Goal: Transaction & Acquisition: Purchase product/service

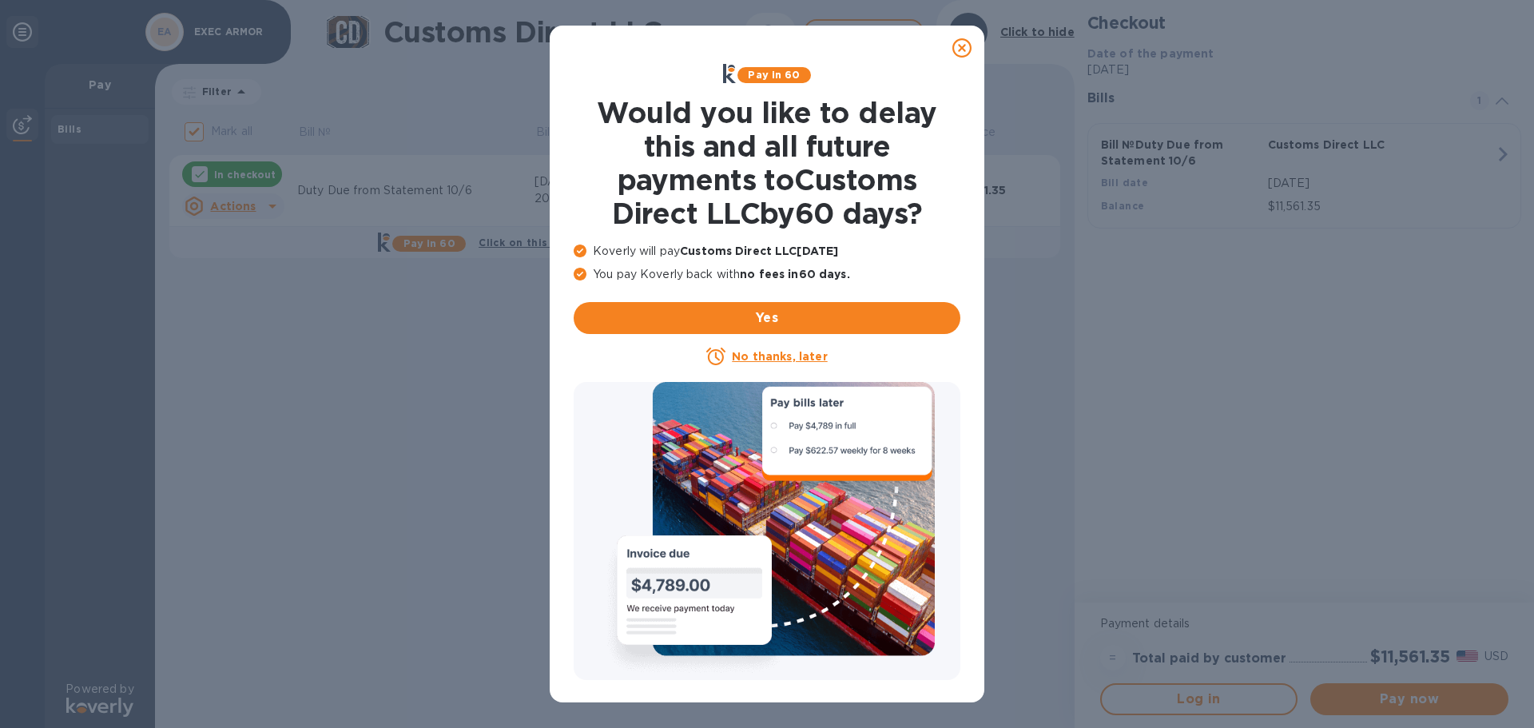
click at [749, 352] on u "No thanks, later" at bounding box center [779, 356] width 95 height 13
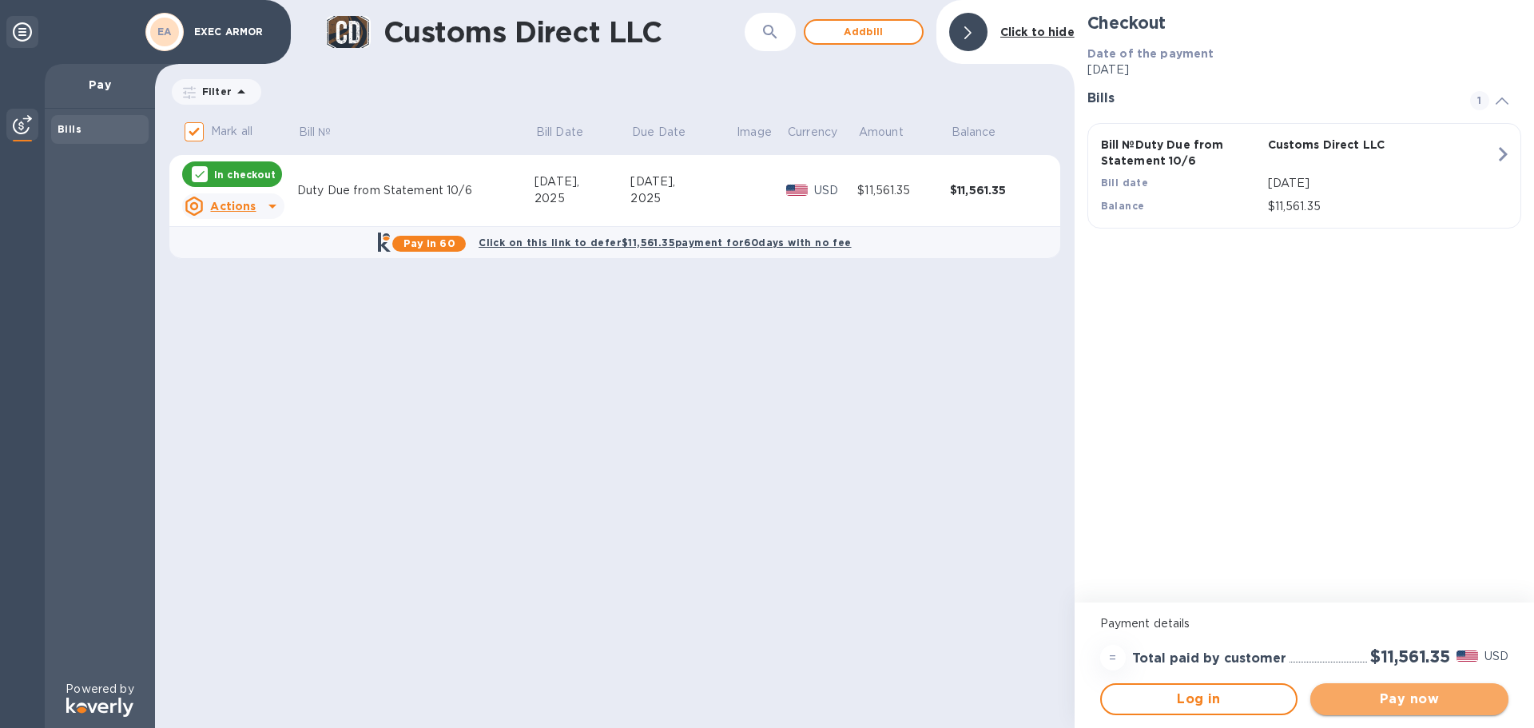
click at [1396, 701] on span "Pay now" at bounding box center [1409, 698] width 173 height 19
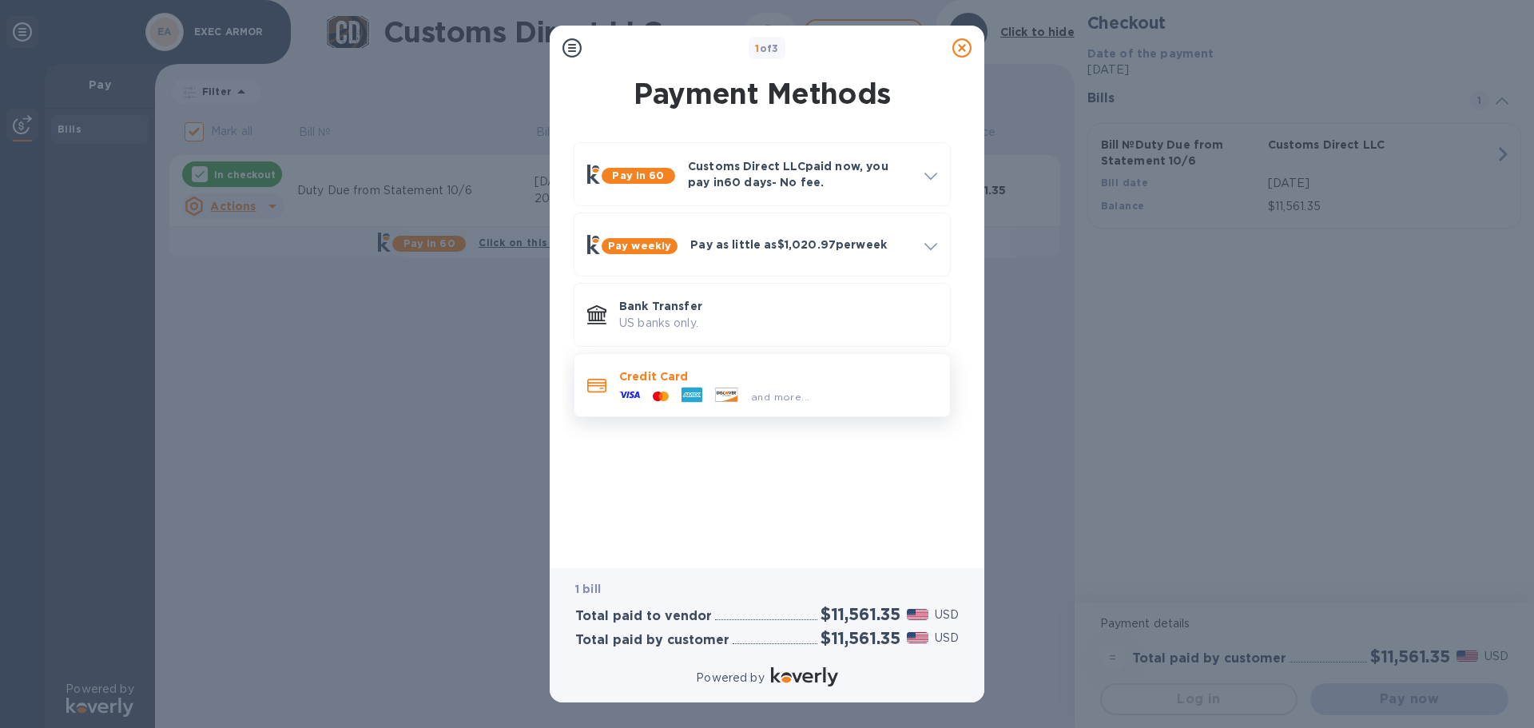
click at [671, 387] on div "and more..." at bounding box center [714, 396] width 203 height 24
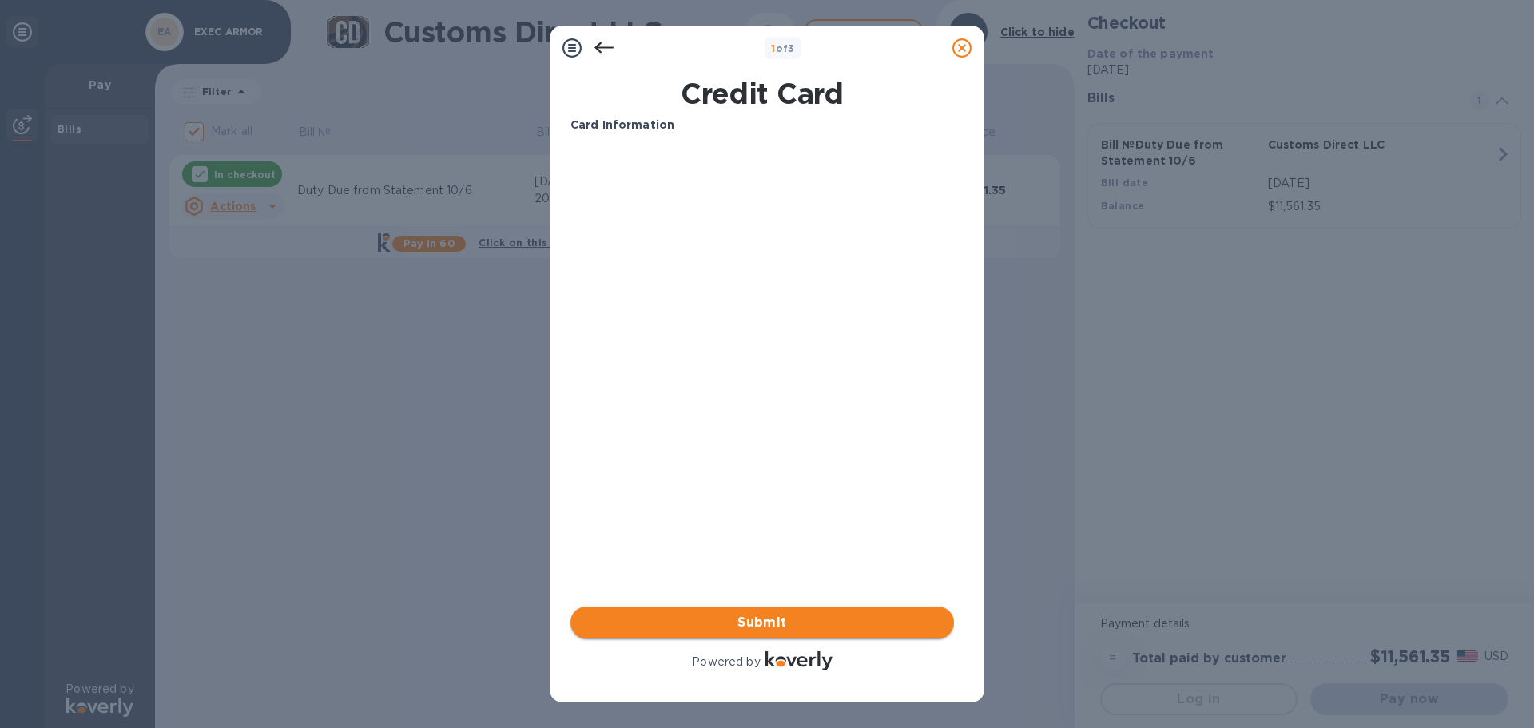
click at [772, 623] on span "Submit" at bounding box center [762, 622] width 358 height 19
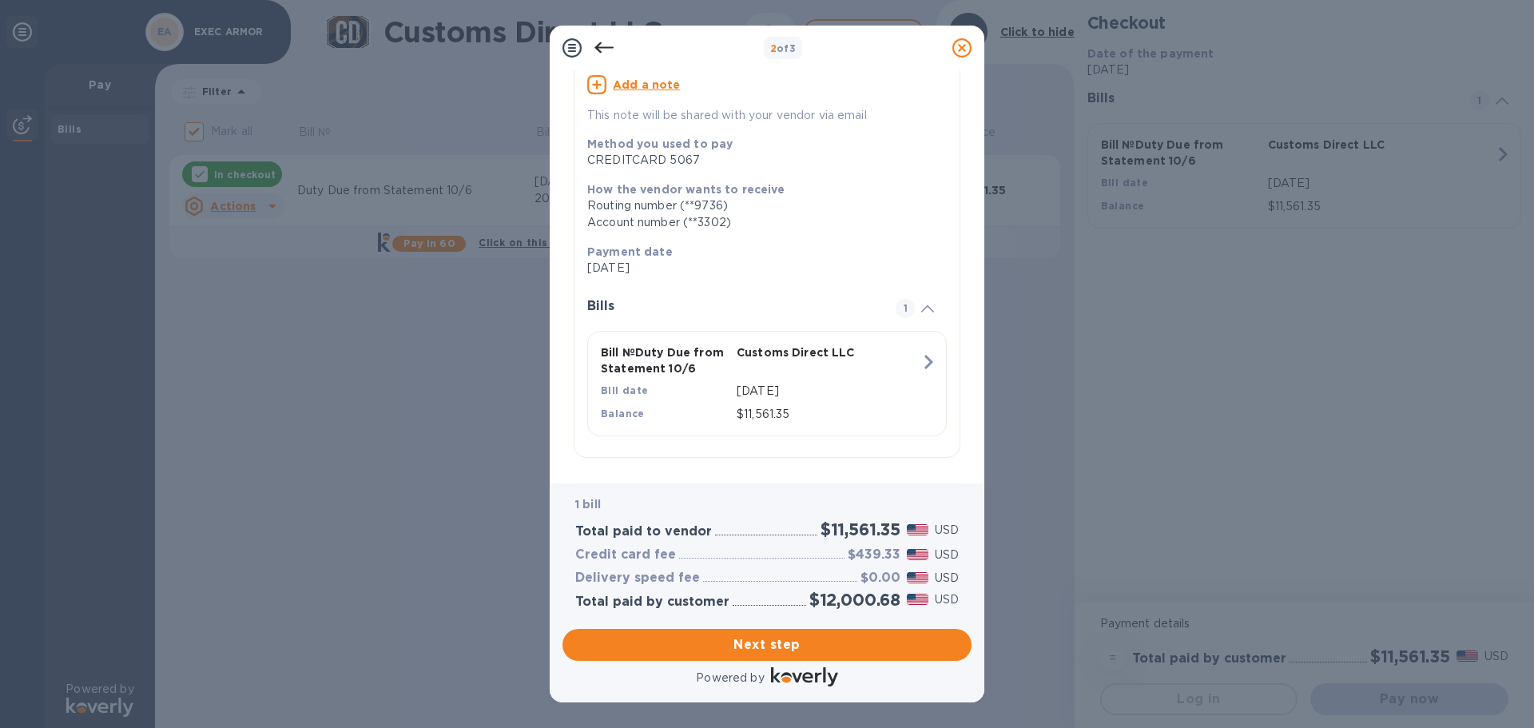
scroll to position [146, 0]
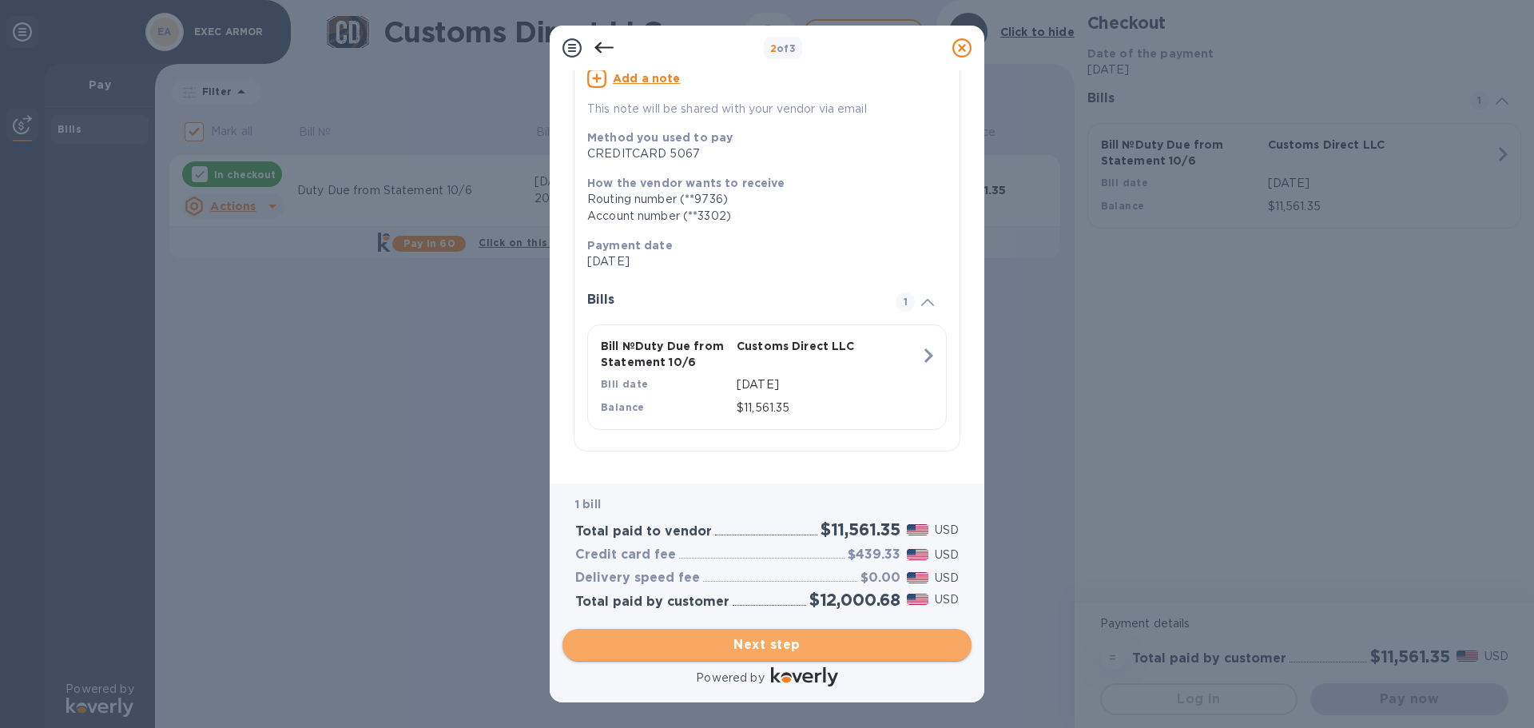
click at [762, 650] on span "Next step" at bounding box center [766, 644] width 383 height 19
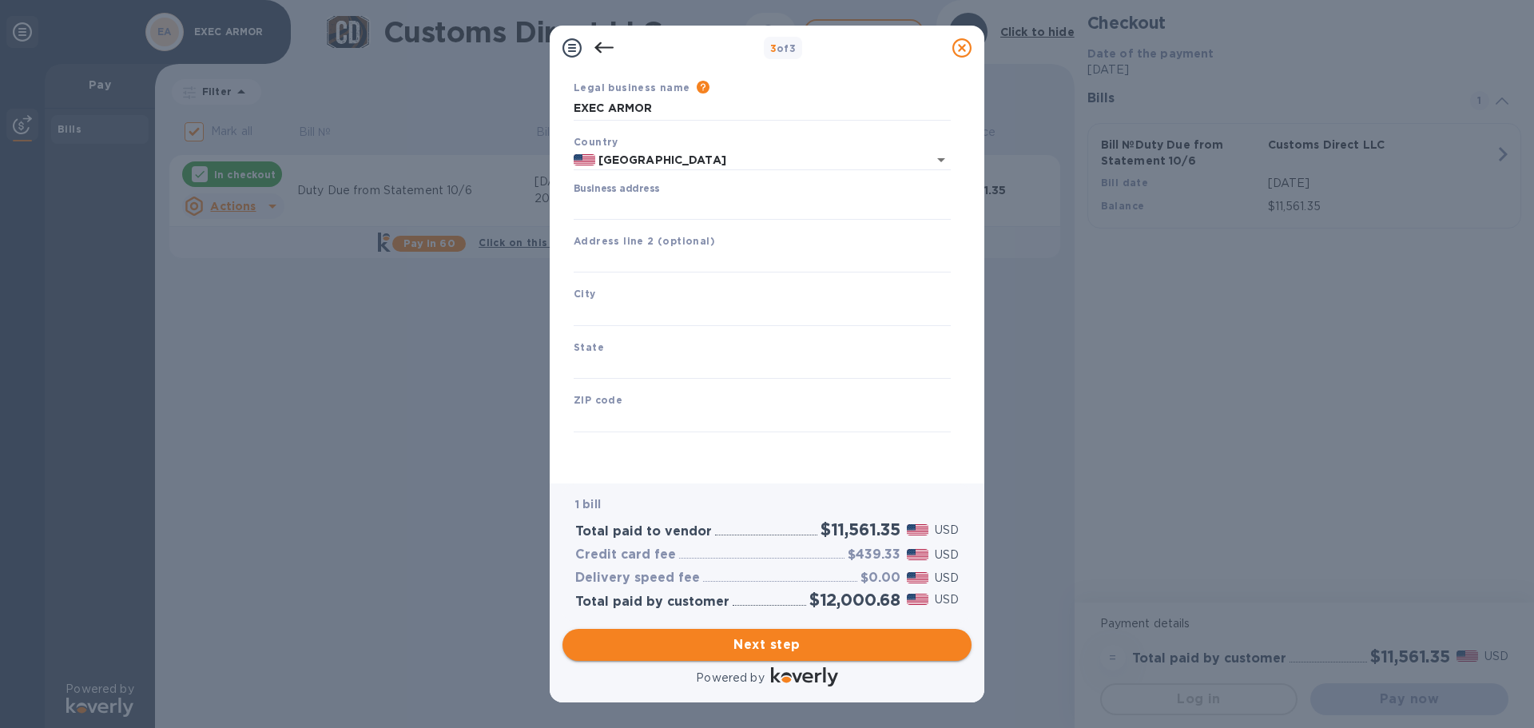
scroll to position [54, 0]
click at [605, 207] on input "Business address" at bounding box center [762, 208] width 377 height 24
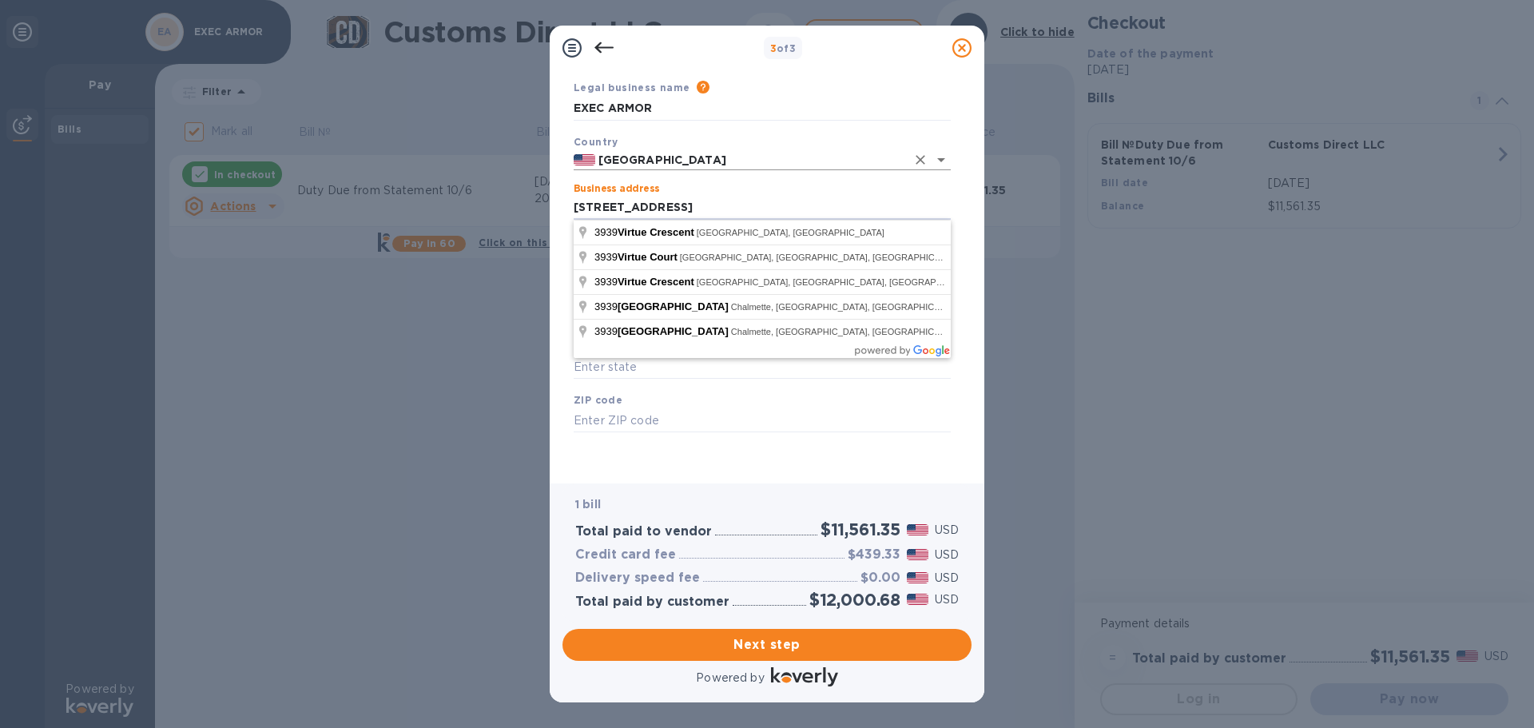
type input "[STREET_ADDRESS]"
click at [621, 161] on input "[GEOGRAPHIC_DATA]" at bounding box center [750, 160] width 311 height 20
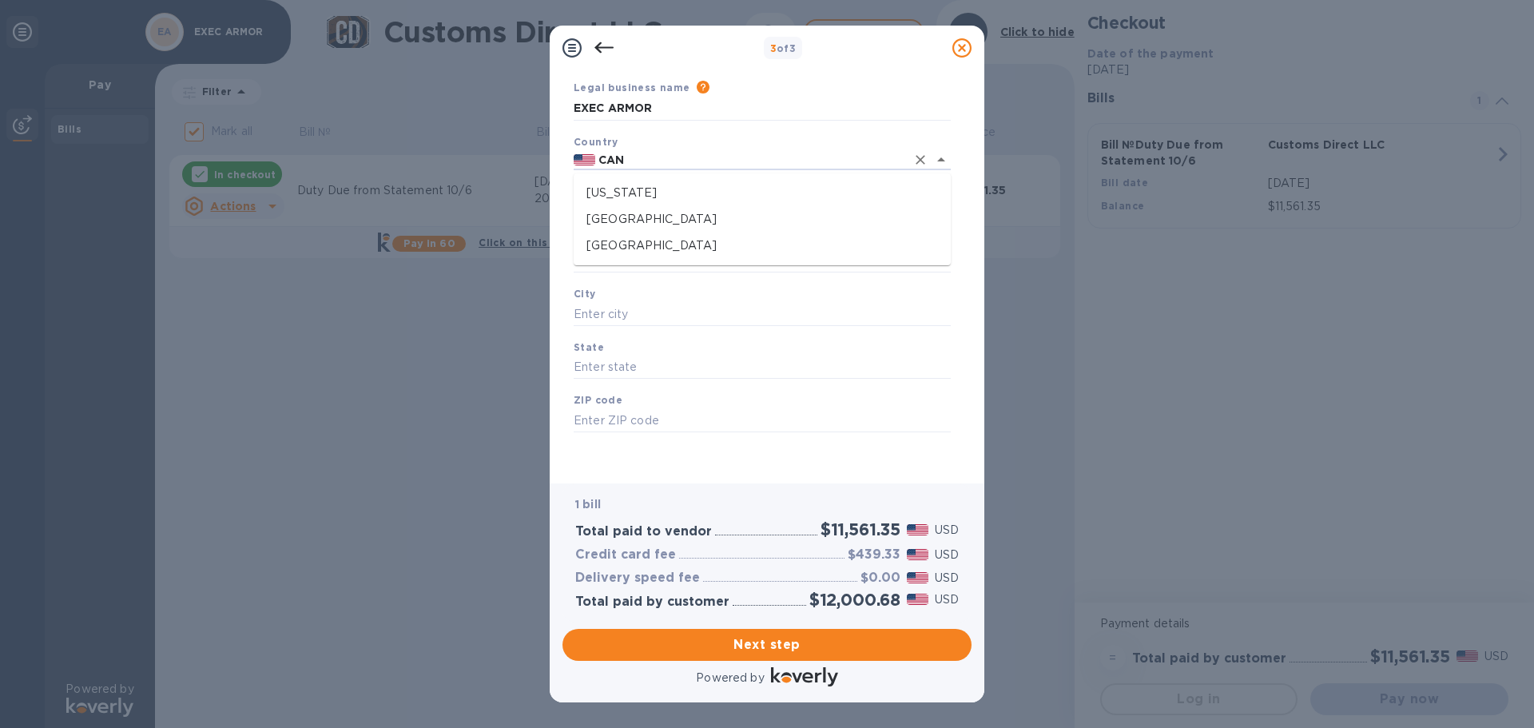
click at [626, 215] on p "[GEOGRAPHIC_DATA]" at bounding box center [762, 219] width 352 height 17
type input "[GEOGRAPHIC_DATA]"
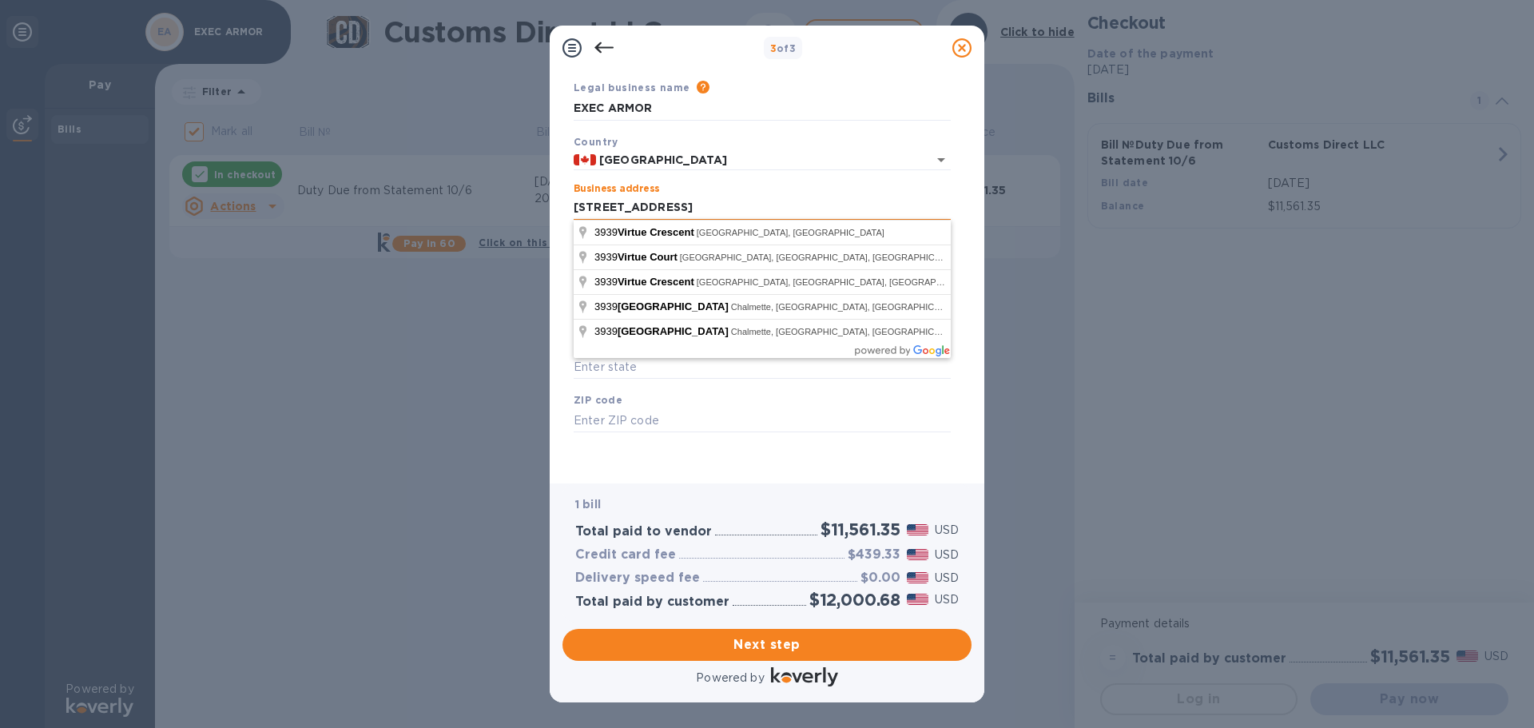
click at [812, 210] on input "[STREET_ADDRESS]" at bounding box center [762, 208] width 377 height 24
type input "Virtue Crescent"
type input "[PERSON_NAME]"
type input "ON"
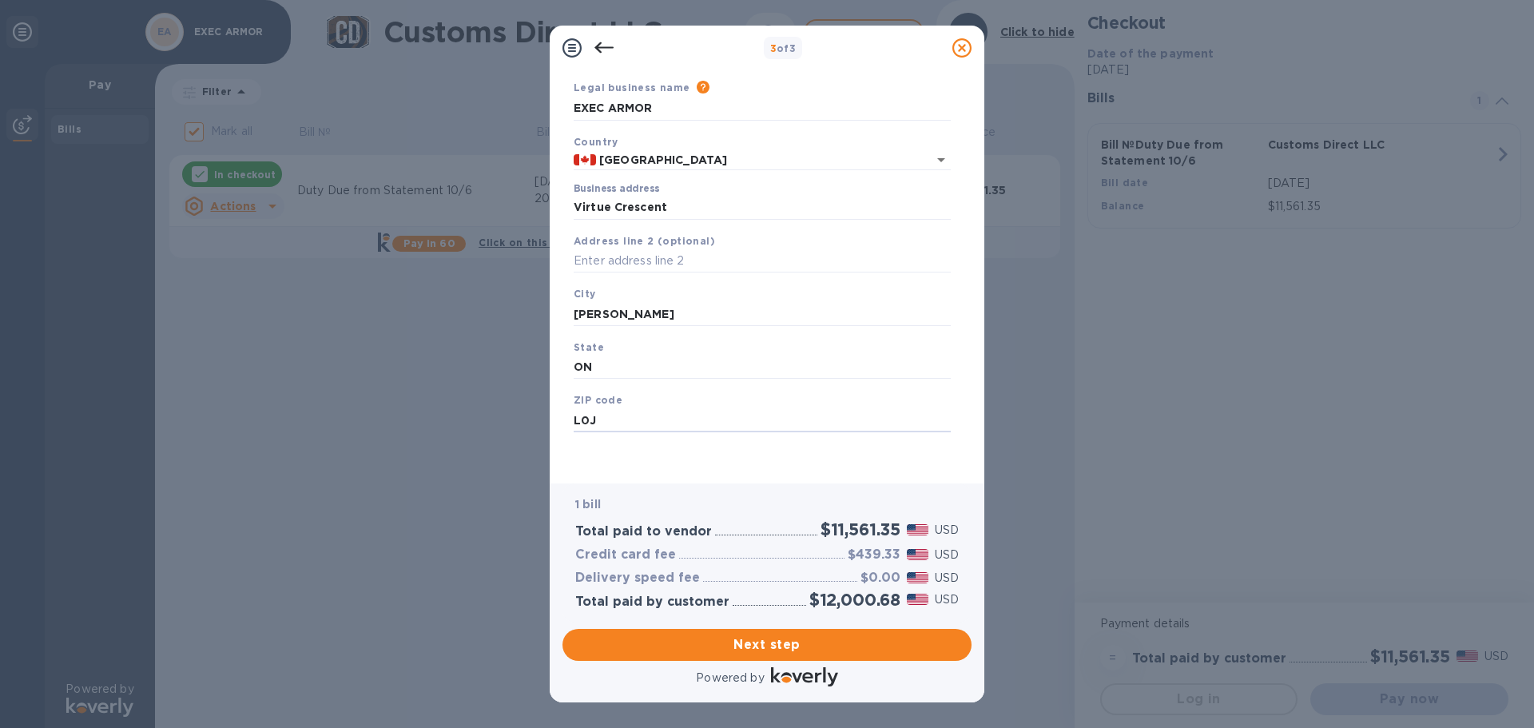
drag, startPoint x: 588, startPoint y: 422, endPoint x: 546, endPoint y: 422, distance: 41.5
click at [546, 422] on div "3 of 3 Business Information Legal business name Please provide the legal name t…" at bounding box center [767, 364] width 1534 height 728
type input "L4H 4C3"
drag, startPoint x: 575, startPoint y: 203, endPoint x: 583, endPoint y: 215, distance: 14.4
click at [582, 213] on input "Virtue Crescent" at bounding box center [762, 208] width 377 height 24
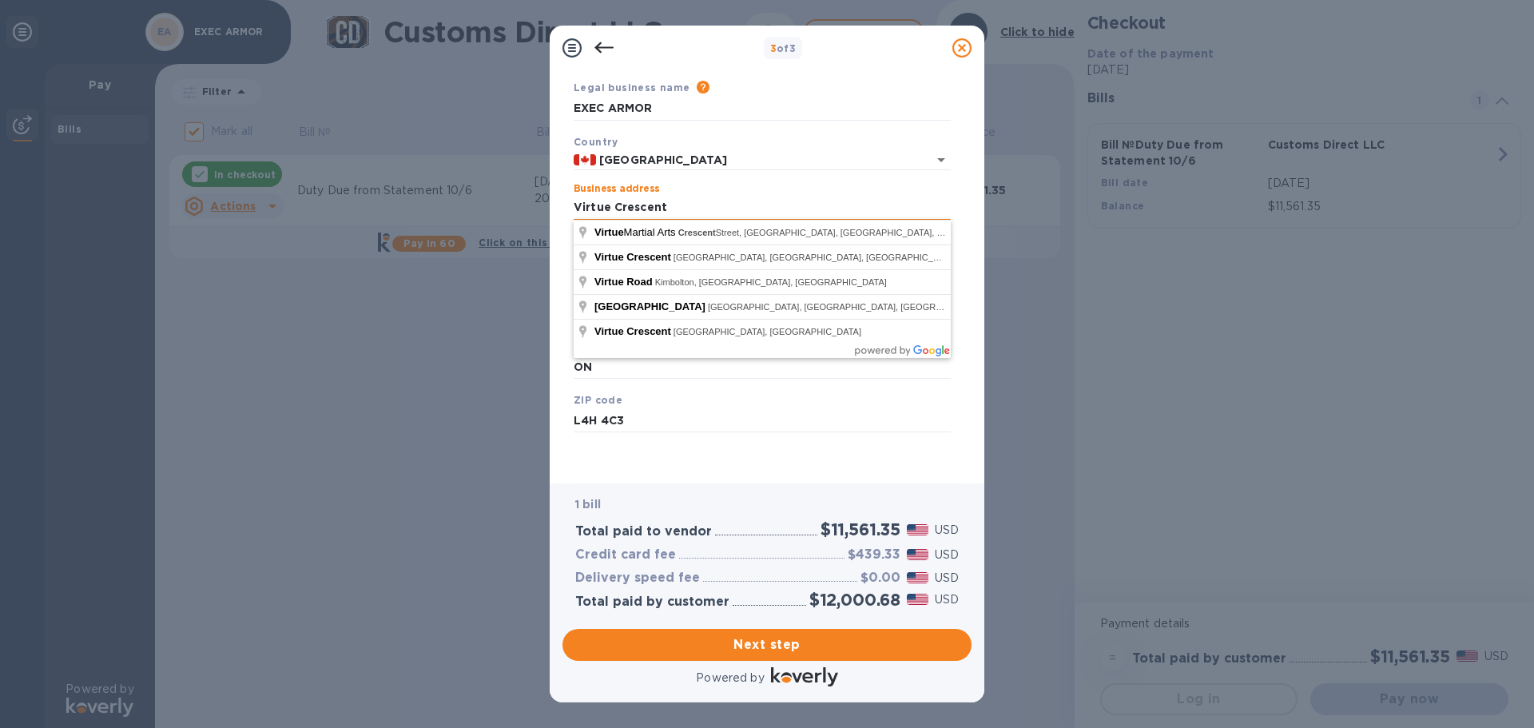
drag, startPoint x: 574, startPoint y: 207, endPoint x: 582, endPoint y: 209, distance: 8.3
click at [577, 207] on input "Virtue Crescent" at bounding box center [762, 208] width 377 height 24
click at [708, 203] on input "Virtue Crescent" at bounding box center [762, 208] width 377 height 24
click at [576, 204] on input "Virtue Crescent" at bounding box center [762, 208] width 377 height 24
type input "3"
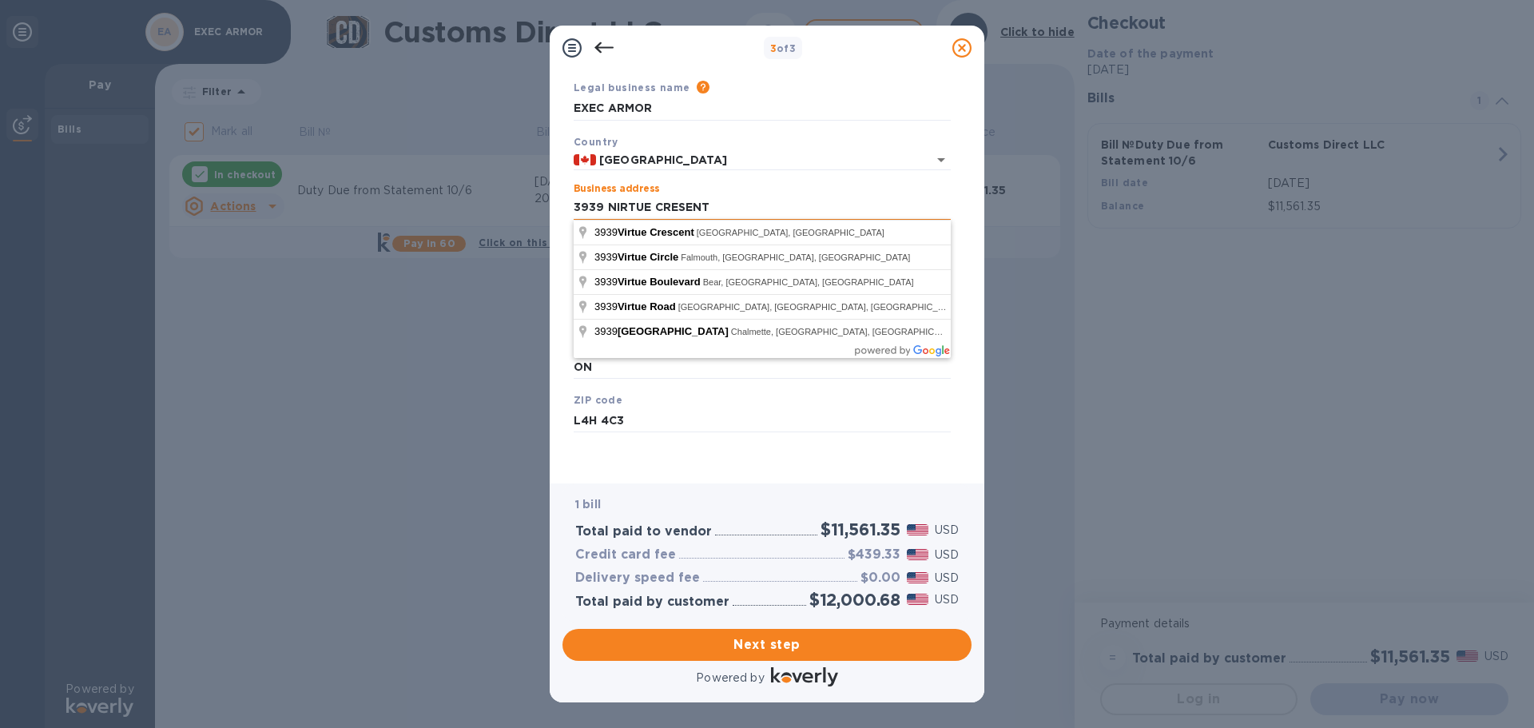
drag, startPoint x: 613, startPoint y: 203, endPoint x: 617, endPoint y: 215, distance: 12.6
click at [616, 210] on input "3939 NIRTUE CRESENT" at bounding box center [762, 208] width 377 height 24
drag, startPoint x: 607, startPoint y: 204, endPoint x: 618, endPoint y: 220, distance: 19.1
click at [607, 205] on input "3939 IRTUE CRESENT" at bounding box center [762, 208] width 377 height 24
click at [685, 209] on input "3939 VIRTUE CRESENT" at bounding box center [762, 208] width 377 height 24
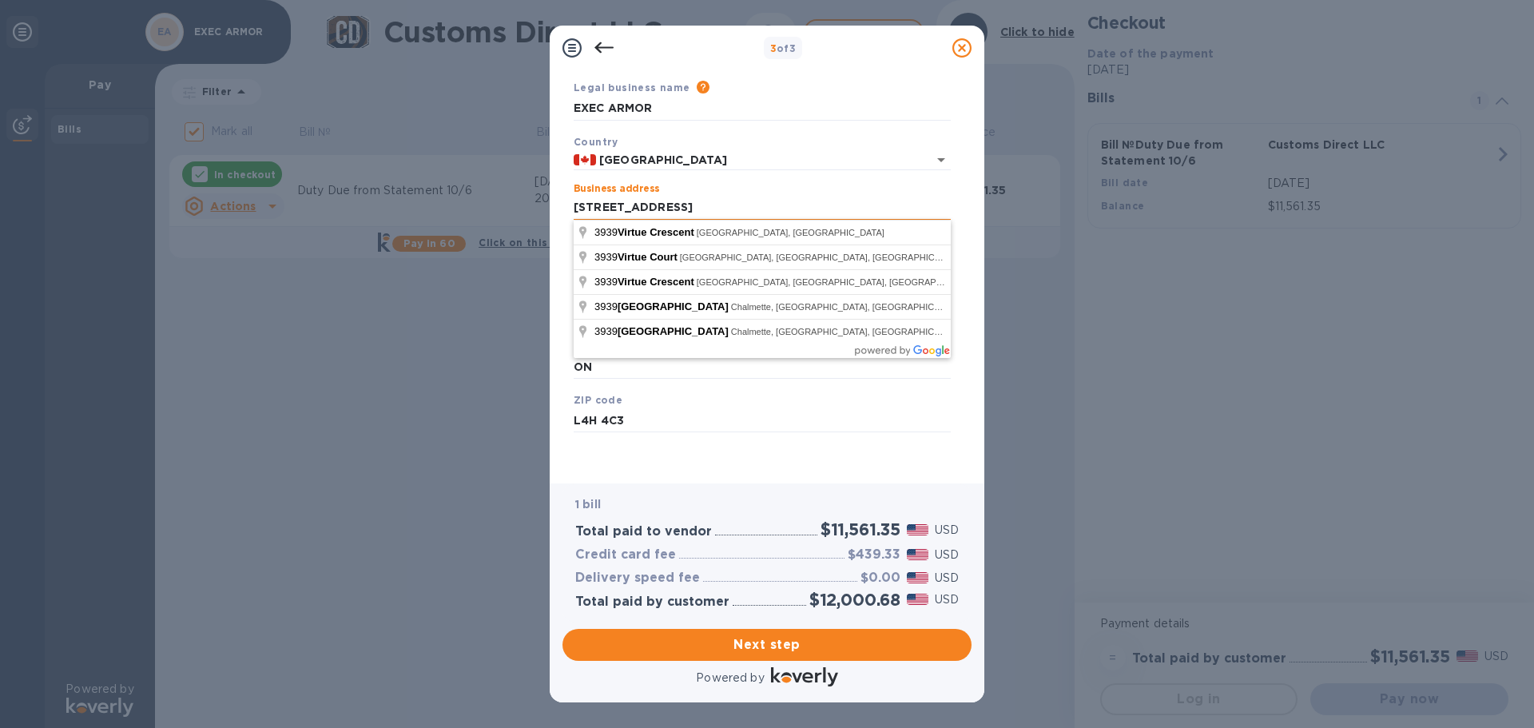
click at [751, 209] on input "[STREET_ADDRESS]" at bounding box center [762, 208] width 377 height 24
type input "[STREET_ADDRESS]"
click at [743, 391] on div "ZIP code L4H 4C3" at bounding box center [762, 412] width 390 height 54
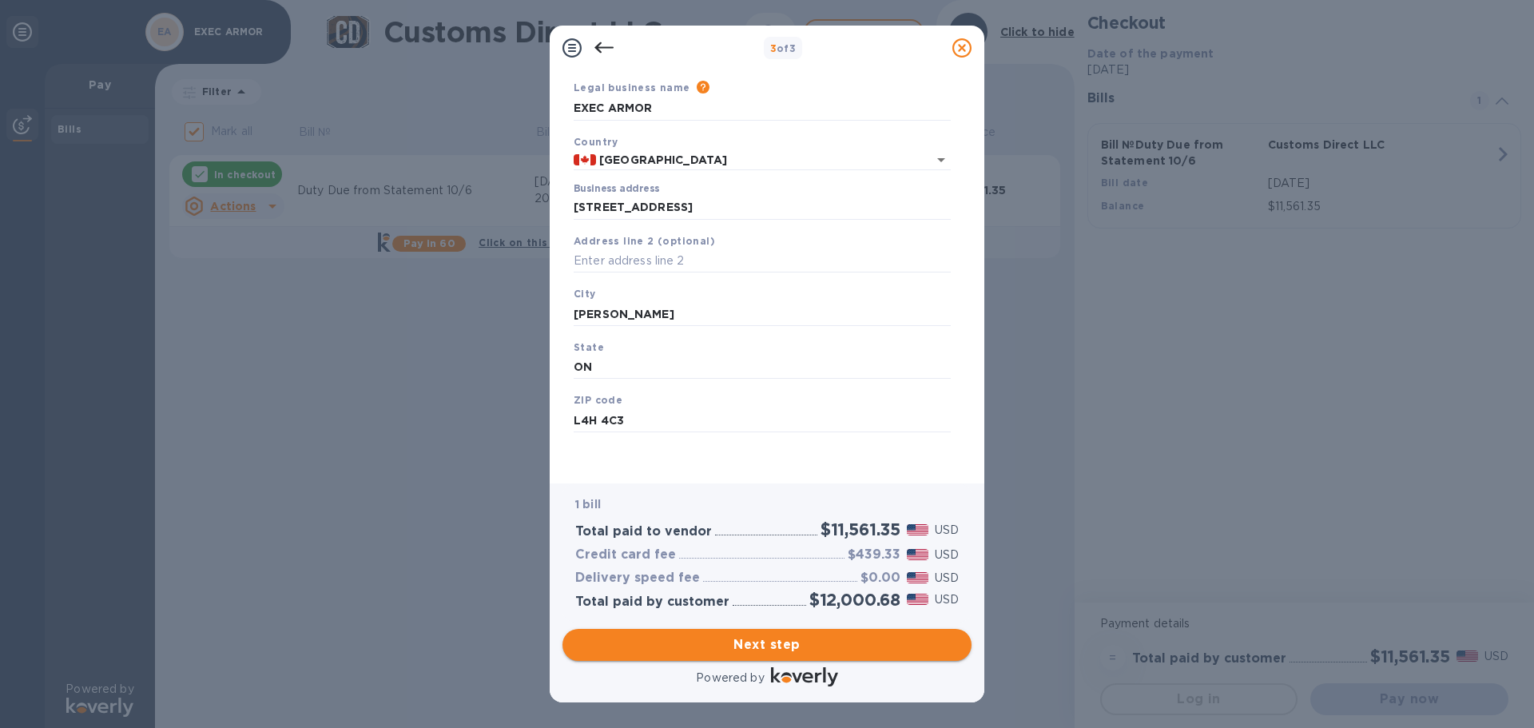
click at [775, 639] on span "Next step" at bounding box center [766, 644] width 383 height 19
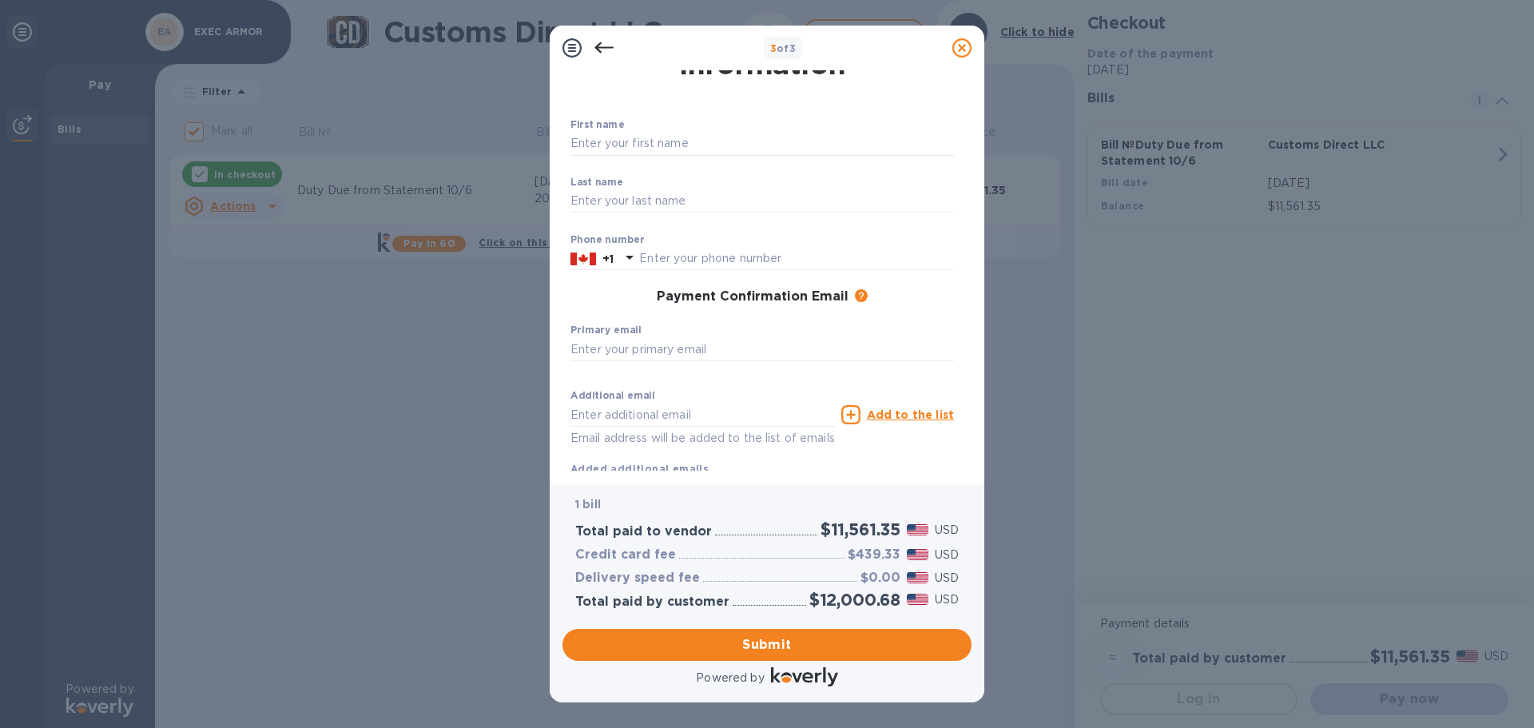
scroll to position [104, 0]
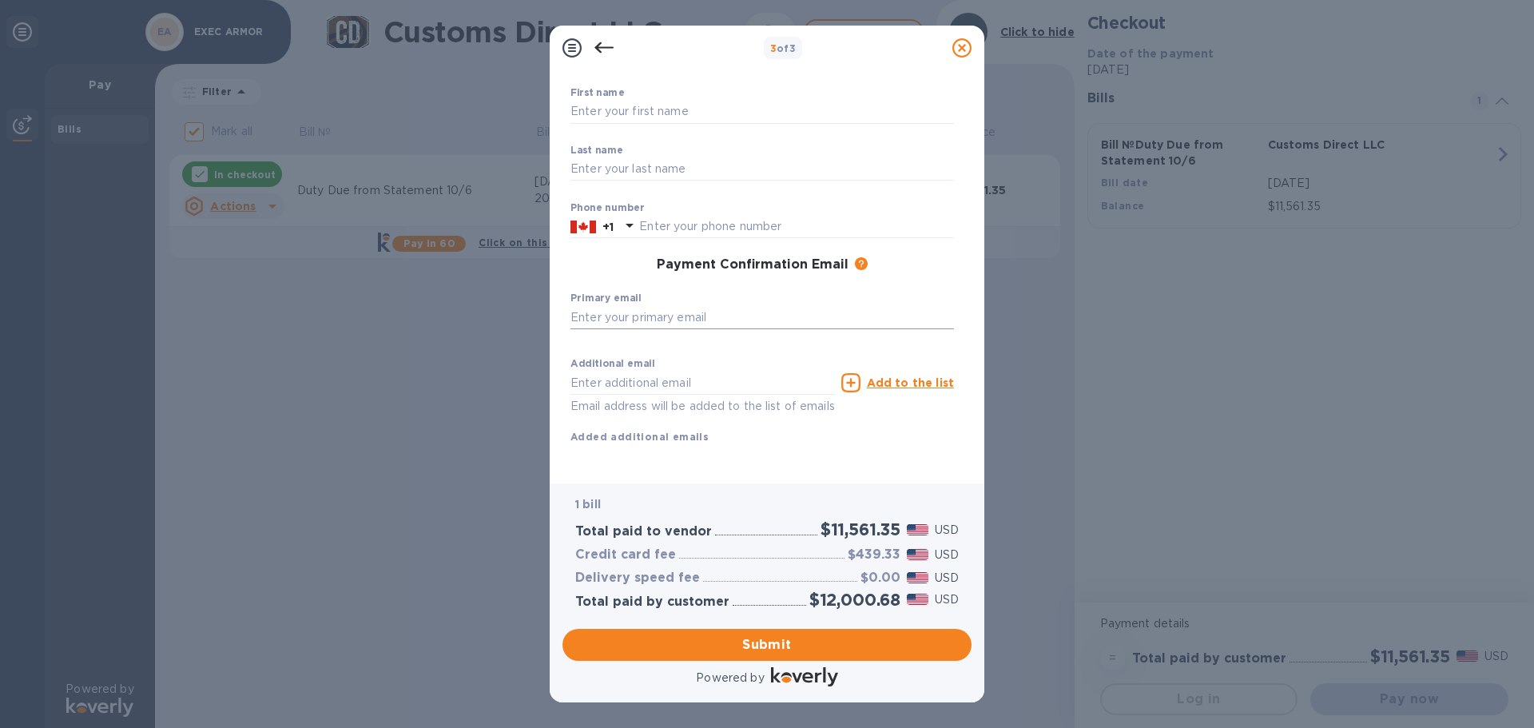
click at [615, 305] on input "text" at bounding box center [761, 317] width 383 height 24
type input "[EMAIL_ADDRESS][DOMAIN_NAME]"
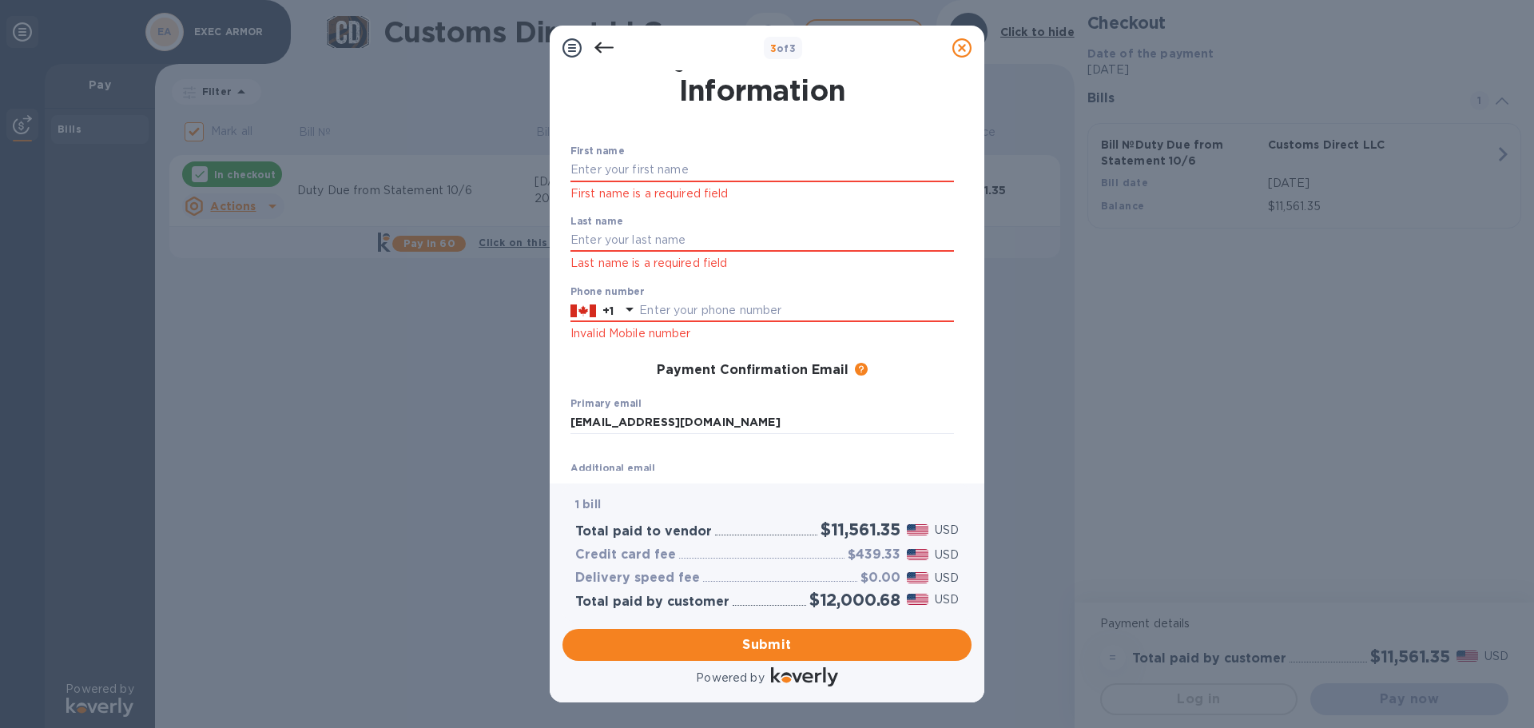
scroll to position [0, 0]
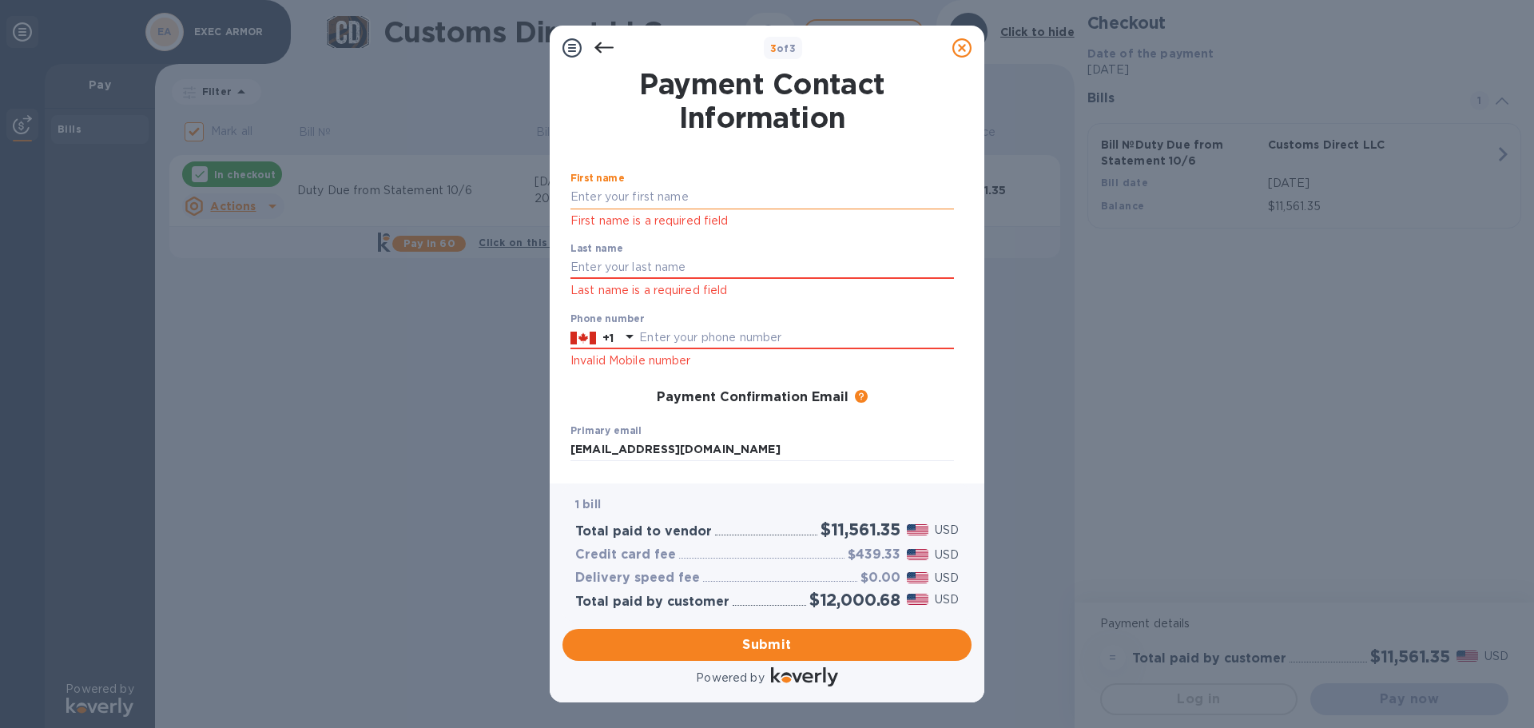
click at [598, 198] on input "text" at bounding box center [761, 197] width 383 height 24
type input "[PERSON_NAME]"
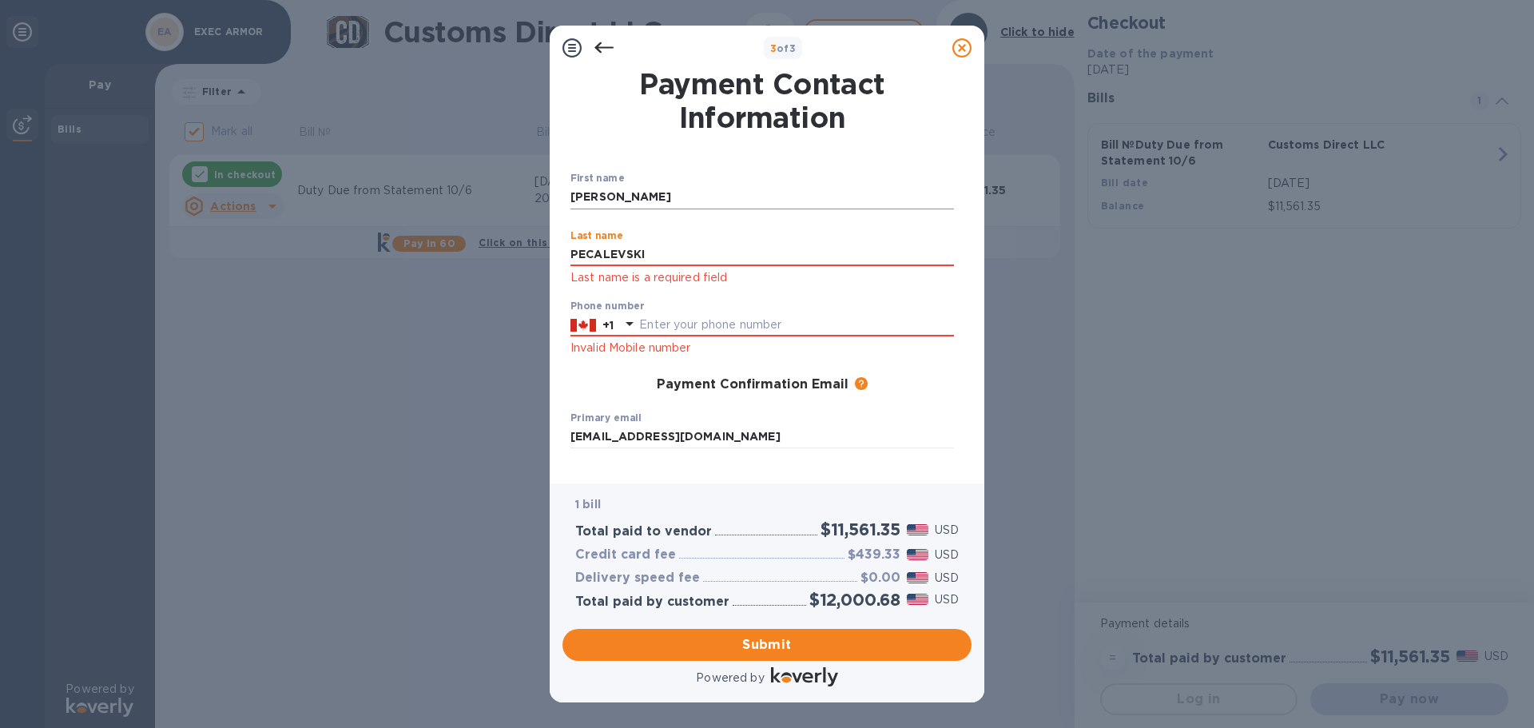
type input "PECALEVSKI"
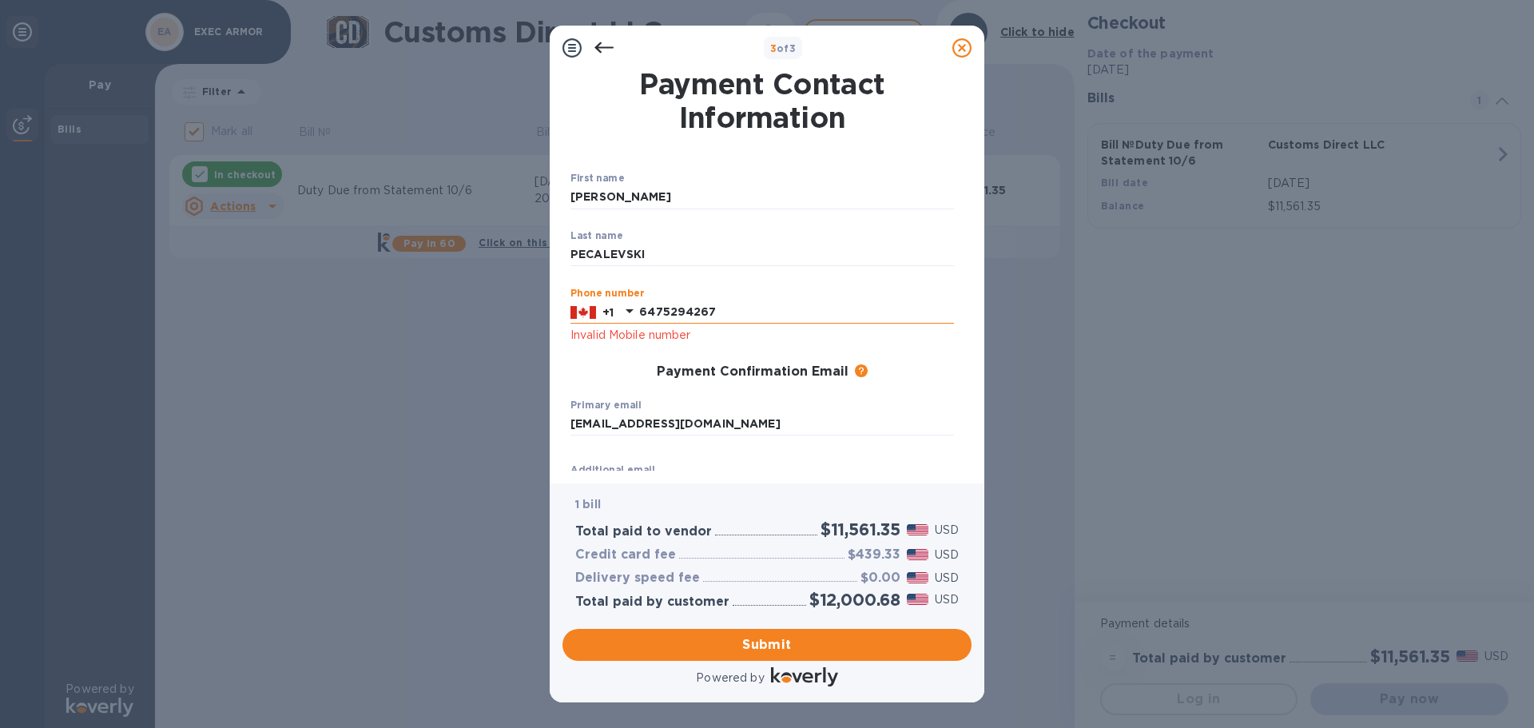
drag, startPoint x: 720, startPoint y: 308, endPoint x: 623, endPoint y: 312, distance: 96.8
click at [623, 312] on div "[PHONE_NUMBER]" at bounding box center [761, 312] width 383 height 24
type input "6475294267"
click at [733, 313] on input "6475294267" at bounding box center [796, 312] width 315 height 24
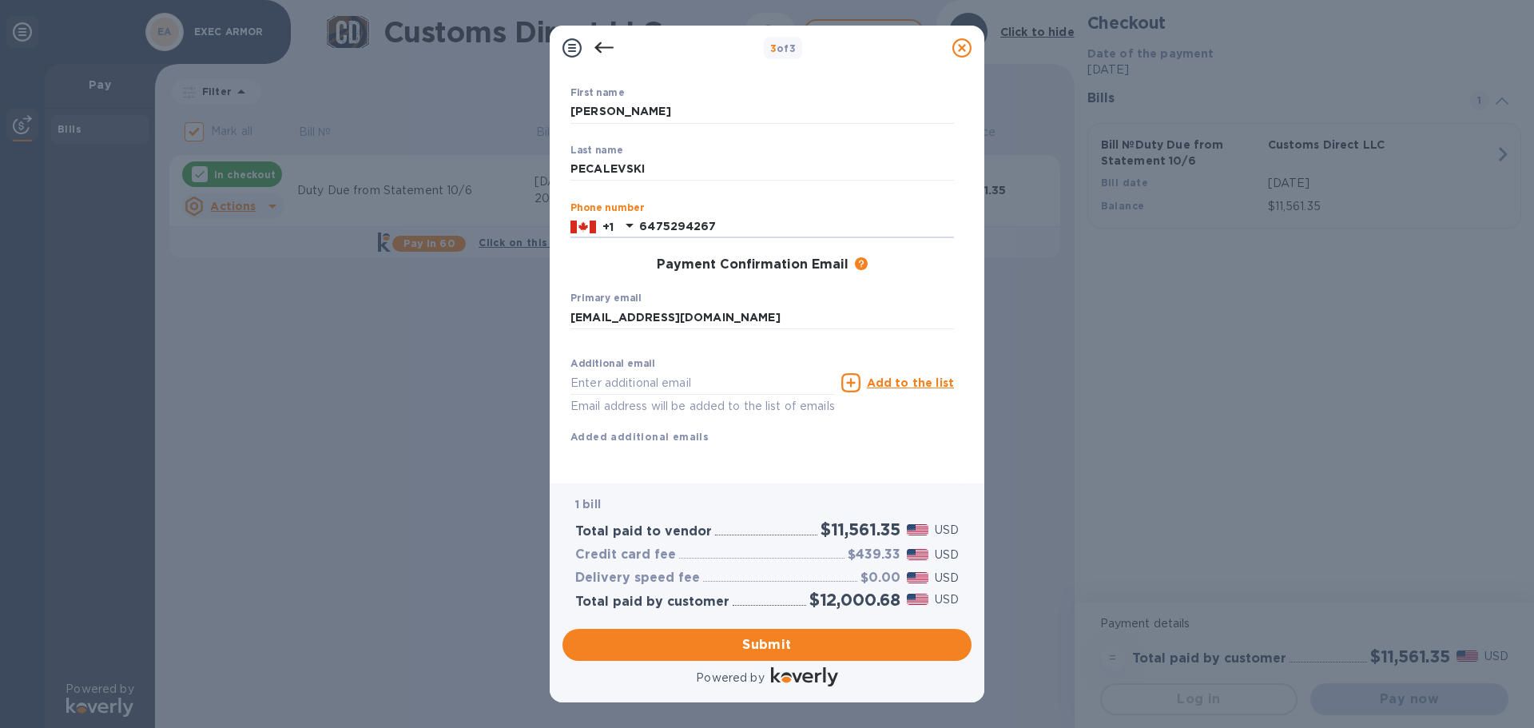
scroll to position [104, 0]
click at [779, 646] on span "Submit" at bounding box center [766, 644] width 383 height 19
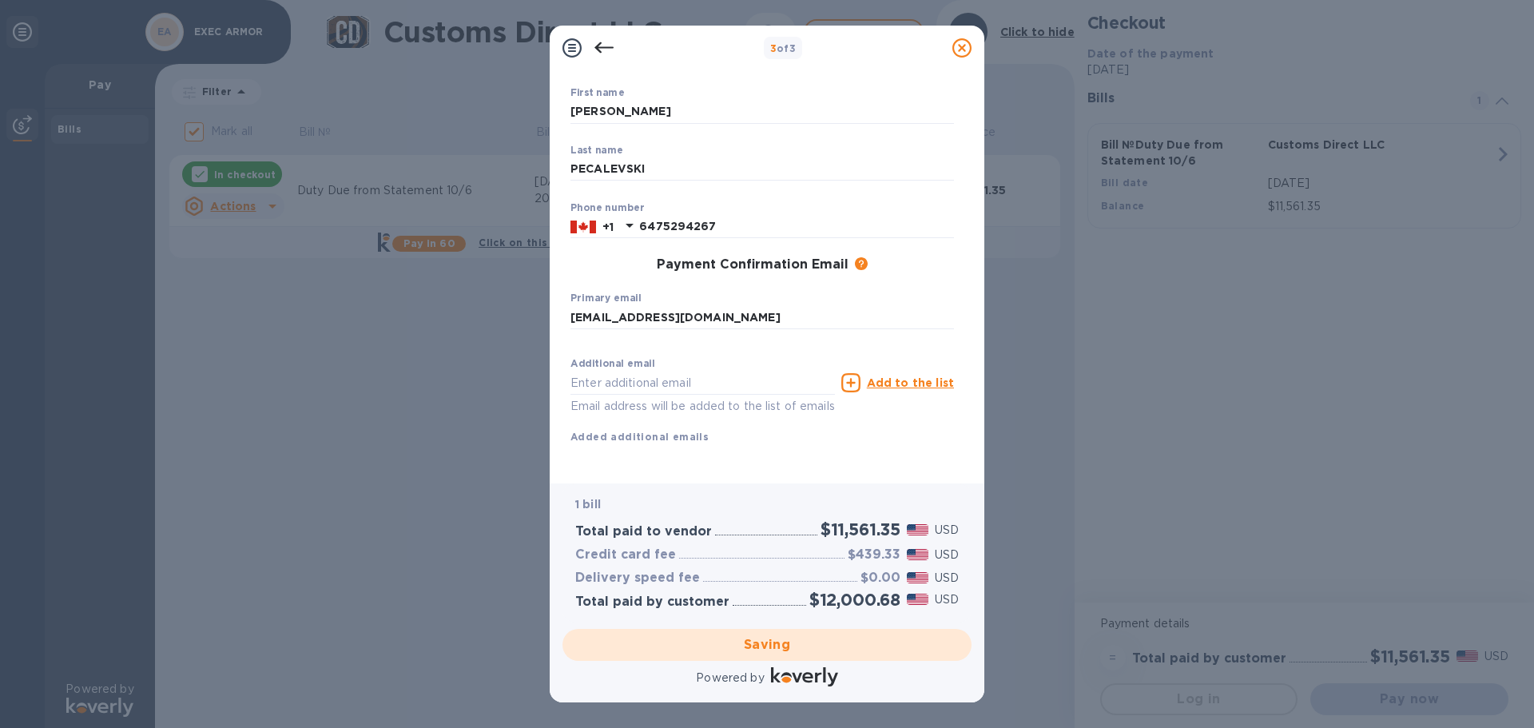
checkbox input "false"
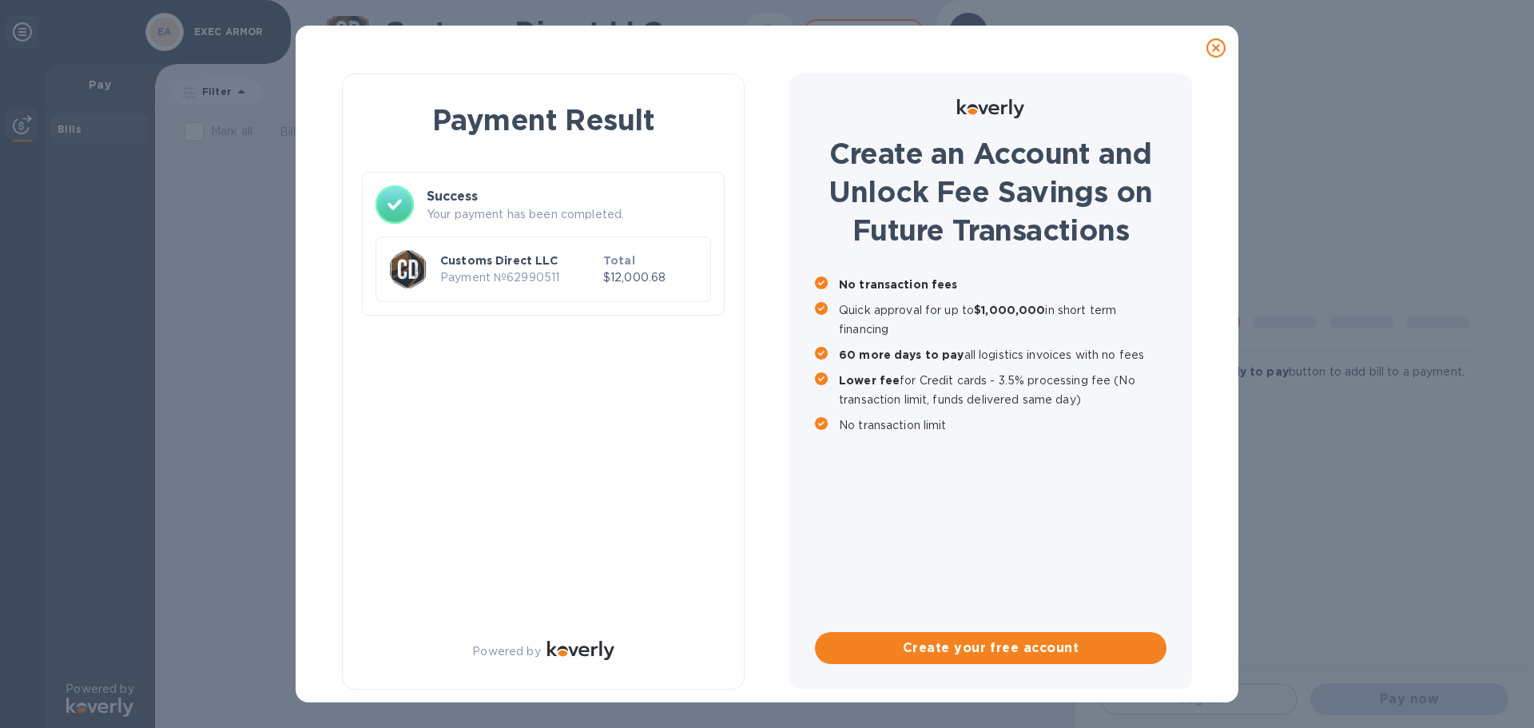
scroll to position [0, 0]
